Goal: Task Accomplishment & Management: Complete application form

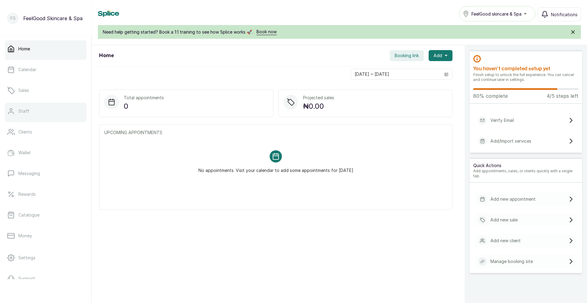
click at [48, 110] on link "Staff" at bounding box center [46, 111] width 82 height 17
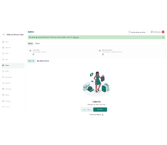
scroll to position [20, 0]
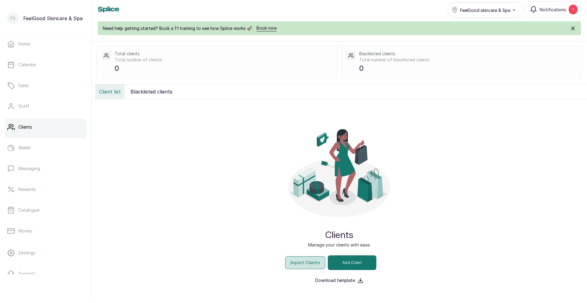
click at [313, 263] on button "Import Clients" at bounding box center [305, 262] width 40 height 13
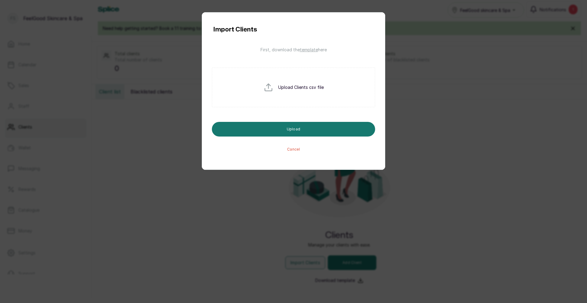
click at [295, 153] on button "Cancel" at bounding box center [293, 149] width 23 height 11
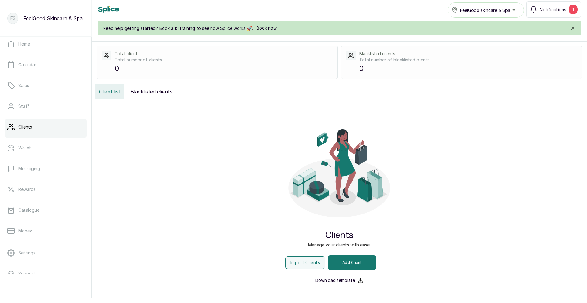
drag, startPoint x: 573, startPoint y: 9, endPoint x: 564, endPoint y: 20, distance: 14.9
click at [569, 13] on button "Notifications 1" at bounding box center [553, 9] width 54 height 17
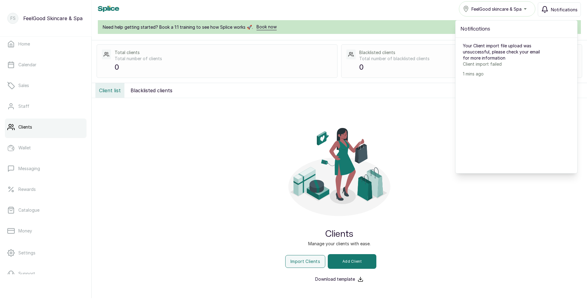
click at [484, 63] on p "Client import failed" at bounding box center [505, 64] width 84 height 6
click at [345, 279] on p "Download template" at bounding box center [335, 279] width 40 height 6
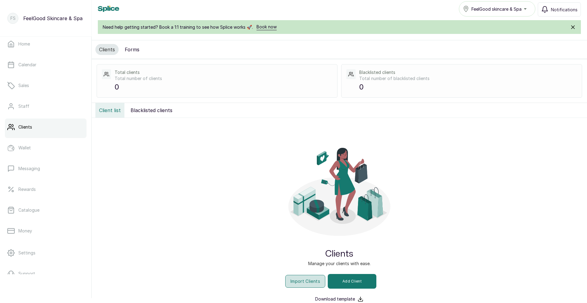
scroll to position [0, 0]
click at [307, 278] on button "Import Clients" at bounding box center [305, 280] width 40 height 13
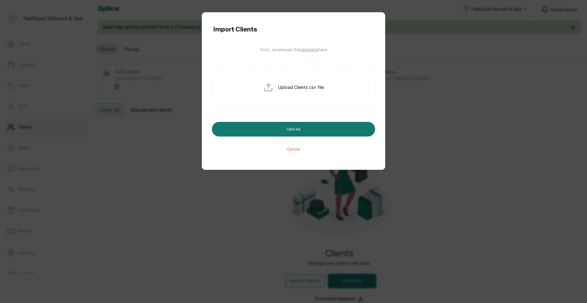
scroll to position [0, 0]
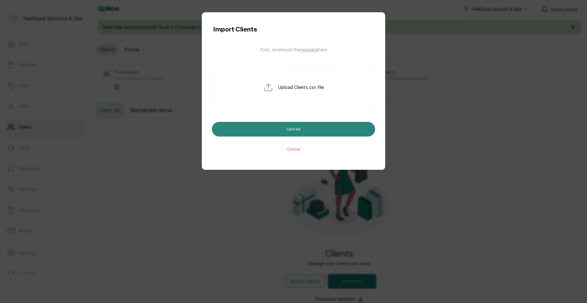
click at [316, 131] on button "Upload" at bounding box center [293, 129] width 163 height 15
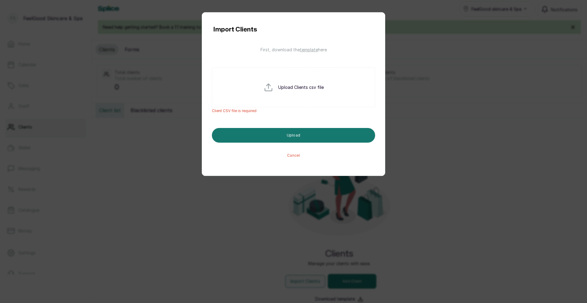
click at [308, 86] on p "Upload Clients csv file" at bounding box center [301, 87] width 46 height 6
click at [267, 84] on input "file" at bounding box center [282, 97] width 39 height 29
type input "C:\fakepath\CLIENT DATABASE - Sheet1.csv"
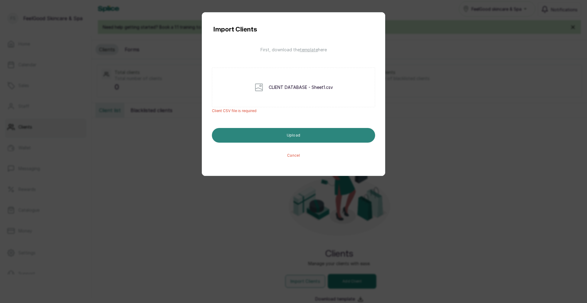
drag, startPoint x: 260, startPoint y: 133, endPoint x: 269, endPoint y: 126, distance: 10.9
click at [261, 133] on button "Upload" at bounding box center [293, 135] width 163 height 15
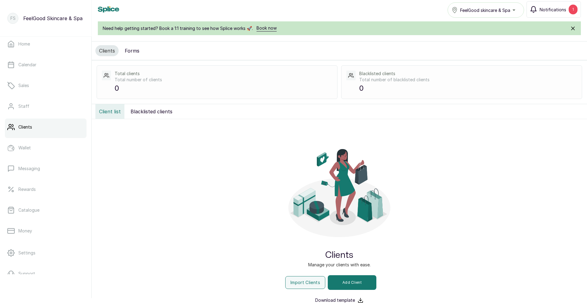
click at [575, 13] on div "1" at bounding box center [573, 10] width 9 height 10
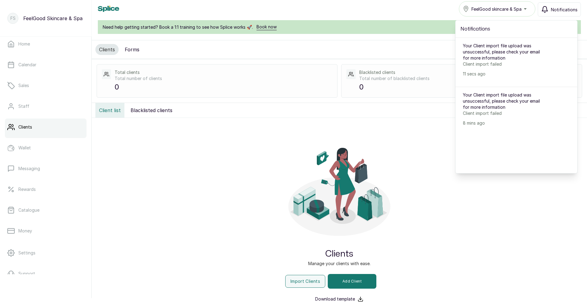
click at [481, 64] on p "Client import failed" at bounding box center [505, 64] width 84 height 6
click at [316, 276] on button "Import Clients" at bounding box center [305, 281] width 40 height 13
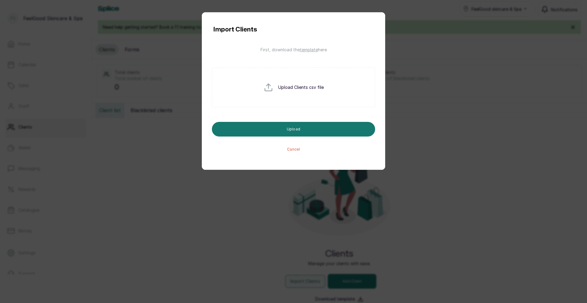
drag, startPoint x: 308, startPoint y: 89, endPoint x: 315, endPoint y: 108, distance: 20.0
click at [308, 90] on p "Upload Clients csv file" at bounding box center [301, 87] width 46 height 6
click at [271, 86] on input "file" at bounding box center [282, 97] width 39 height 29
type input "C:\fakepath\client_import Feel good.csv"
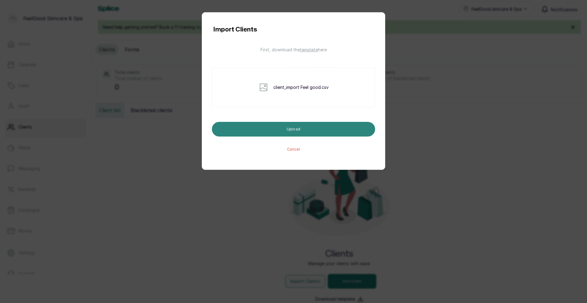
click at [334, 130] on button "Upload" at bounding box center [293, 129] width 163 height 15
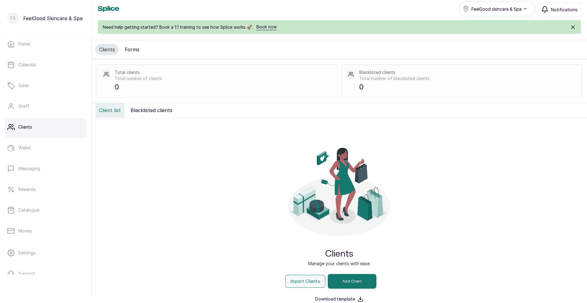
click at [552, 10] on span "Notifications" at bounding box center [564, 9] width 27 height 6
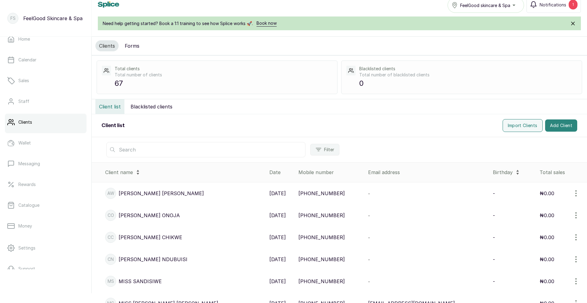
click at [565, 125] on button "Add Client" at bounding box center [561, 126] width 32 height 12
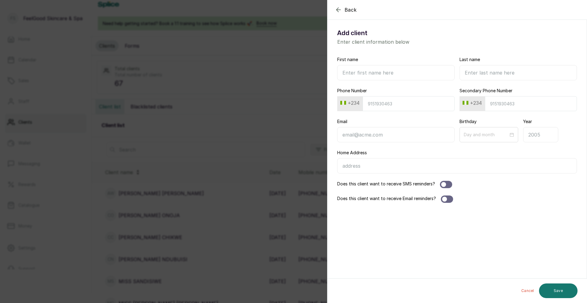
click at [442, 163] on input "Home Address" at bounding box center [457, 165] width 240 height 15
click at [338, 10] on icon "button" at bounding box center [338, 10] width 4 height 4
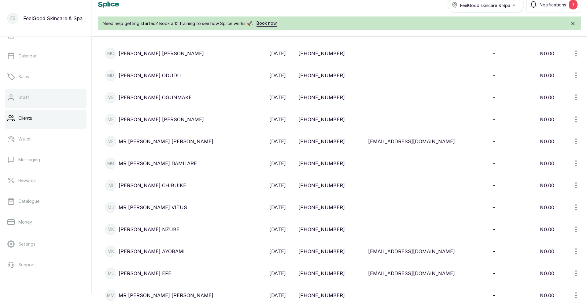
scroll to position [6, 0]
click at [36, 99] on link "Staff" at bounding box center [46, 95] width 82 height 17
